Goal: Information Seeking & Learning: Learn about a topic

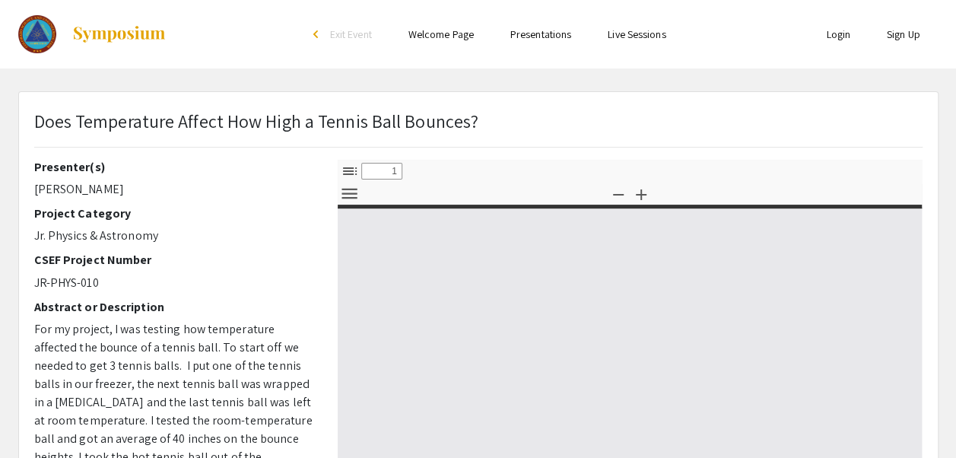
select select "custom"
type input "0"
select select "custom"
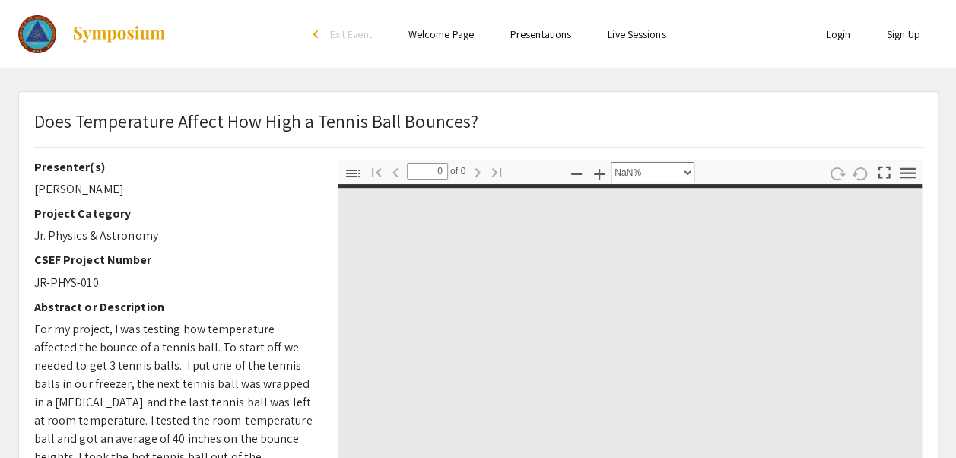
type input "1"
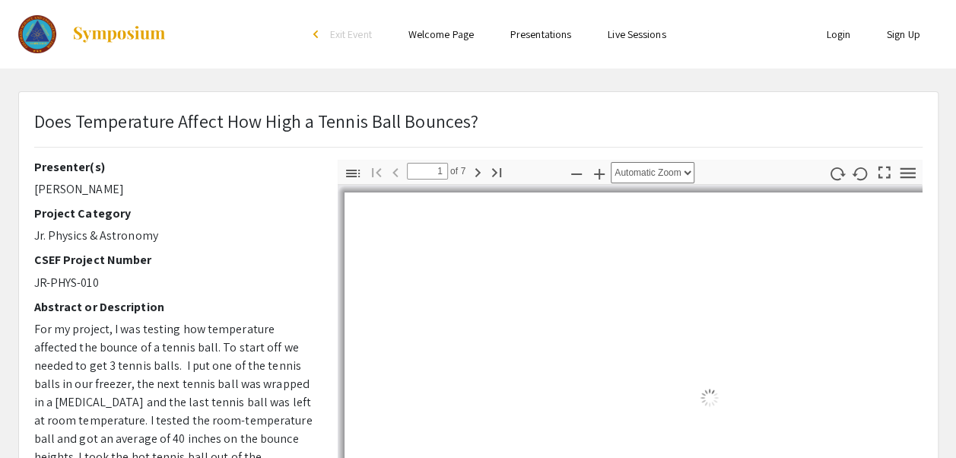
select select "auto"
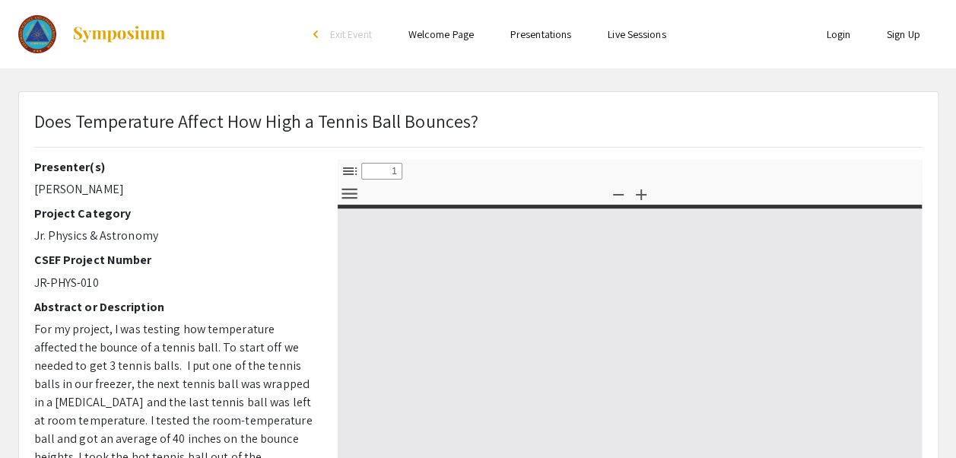
select select "custom"
type input "0"
select select "custom"
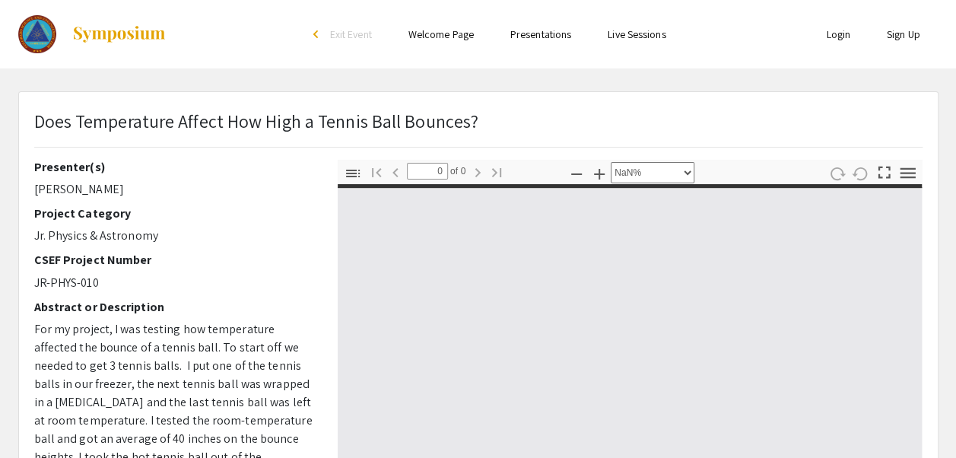
type input "1"
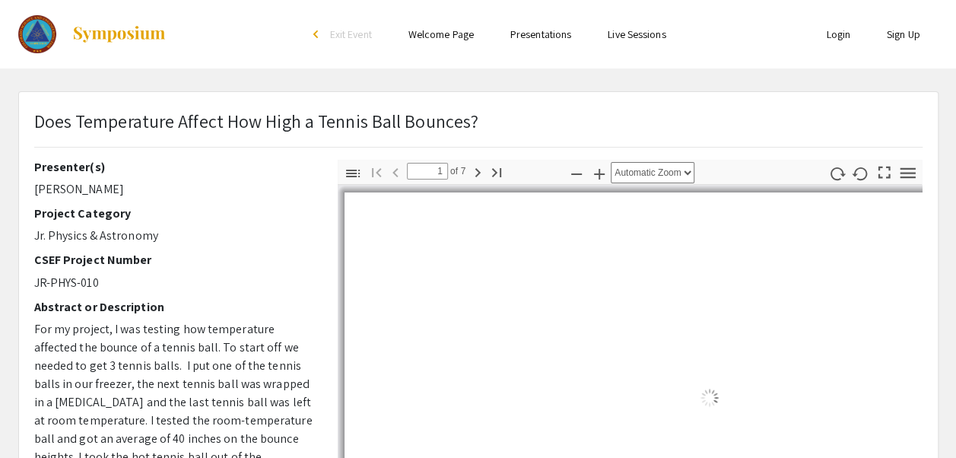
select select "auto"
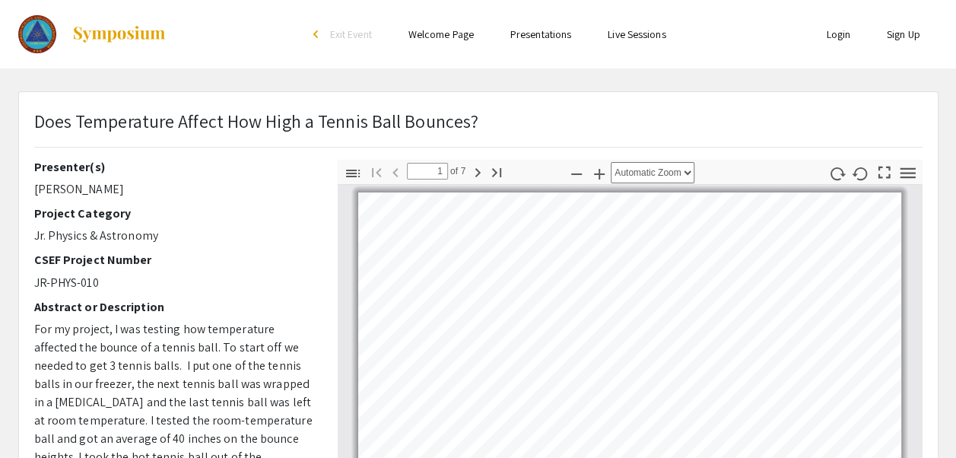
scroll to position [2, 0]
